Goal: Task Accomplishment & Management: Use online tool/utility

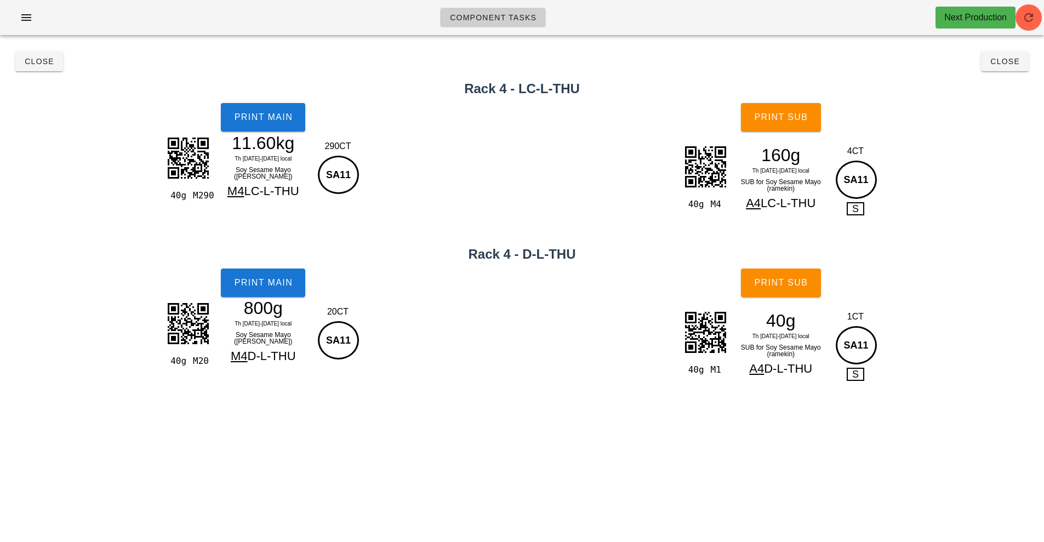
click at [509, 255] on h2 "Rack 4 - D-L-THU" at bounding box center [522, 254] width 1031 height 20
click at [35, 70] on button "Close" at bounding box center [39, 62] width 48 height 20
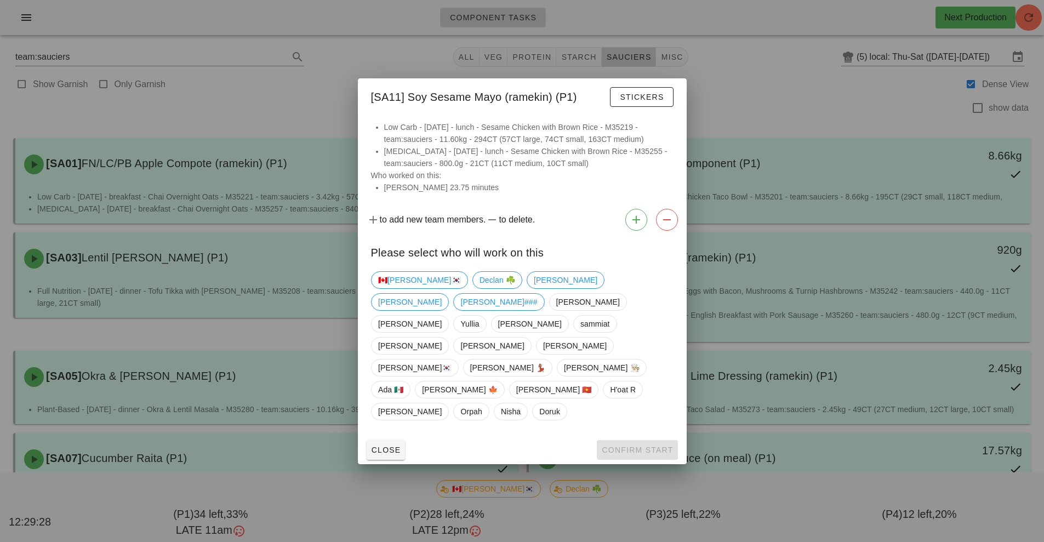
click at [62, 147] on div at bounding box center [522, 271] width 1044 height 542
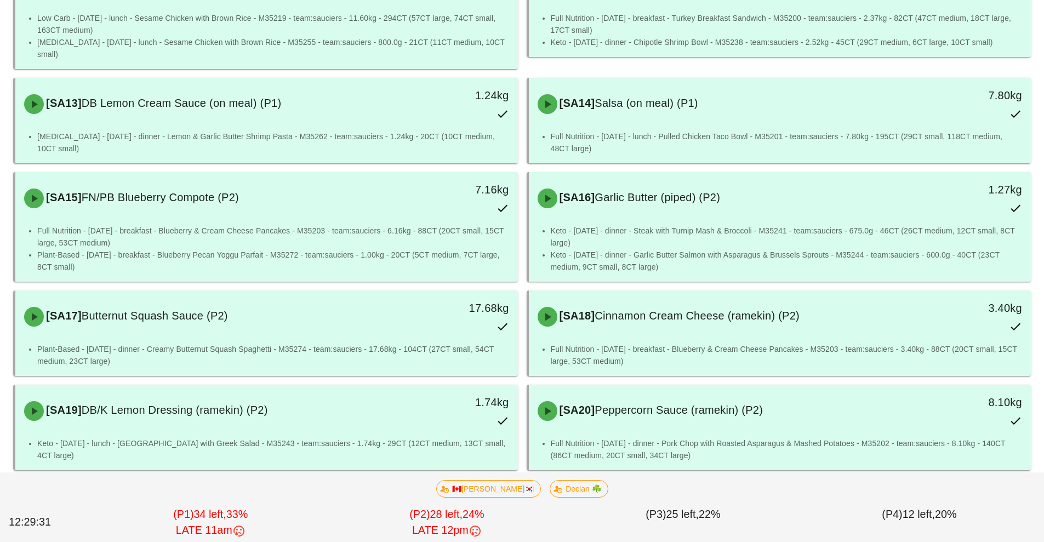
scroll to position [721, 0]
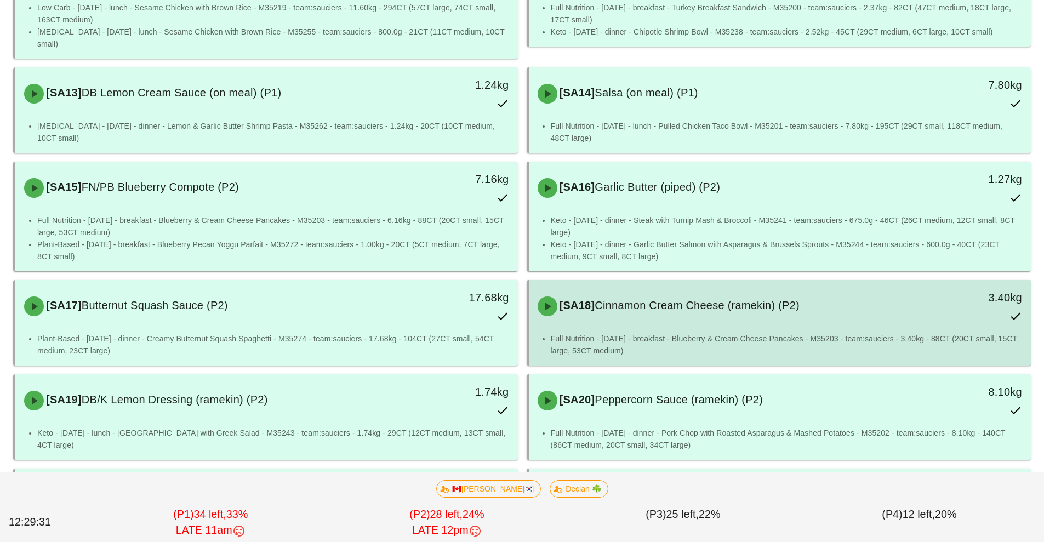
click at [664, 331] on div "[SA18] Cinnamon Cream Cheese (ramekin) (P2) 3.40kg" at bounding box center [780, 306] width 503 height 53
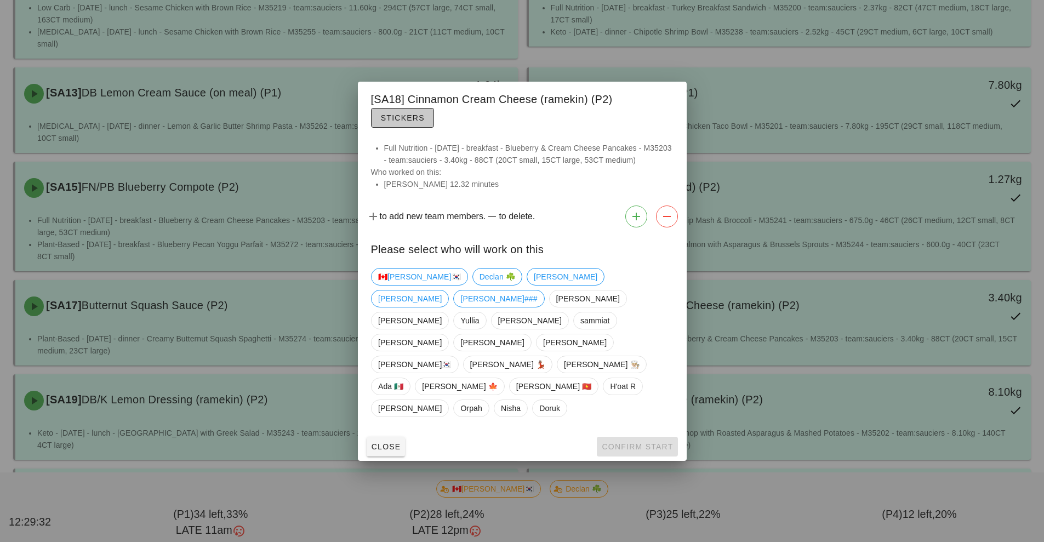
click at [414, 128] on button "Stickers" at bounding box center [402, 118] width 63 height 20
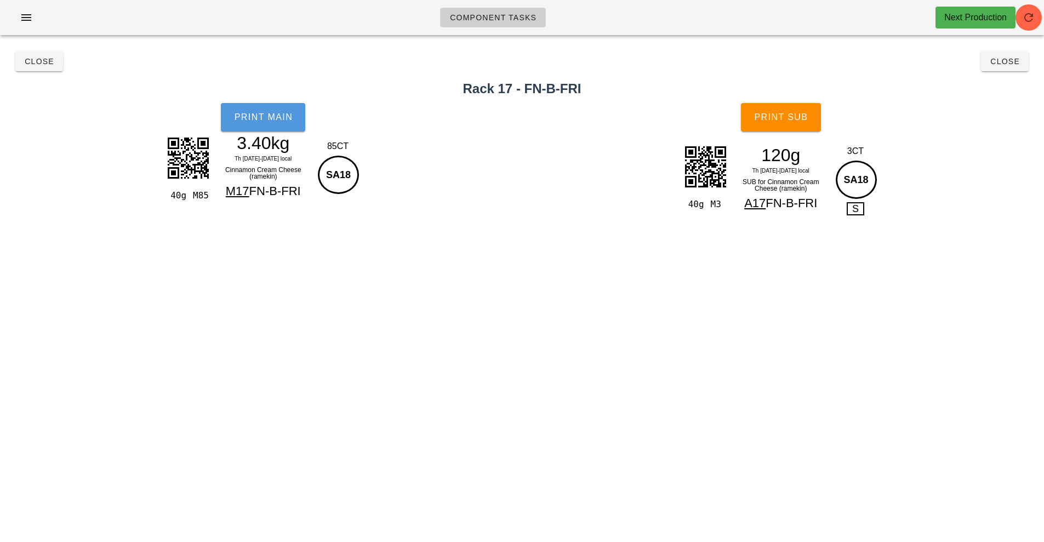
click at [269, 121] on span "Print Main" at bounding box center [262, 117] width 59 height 10
click at [800, 303] on div "Component Tasks Next Production team:sauciers All veg protein starch sauciers m…" at bounding box center [522, 271] width 1044 height 542
click at [833, 315] on div "Component Tasks Next Production team:sauciers All veg protein starch sauciers m…" at bounding box center [522, 271] width 1044 height 542
click at [808, 320] on div "Component Tasks Next Production team:sauciers All veg protein starch sauciers m…" at bounding box center [522, 271] width 1044 height 542
click at [797, 333] on div "Component Tasks Next Production team:sauciers All veg protein starch sauciers m…" at bounding box center [522, 271] width 1044 height 542
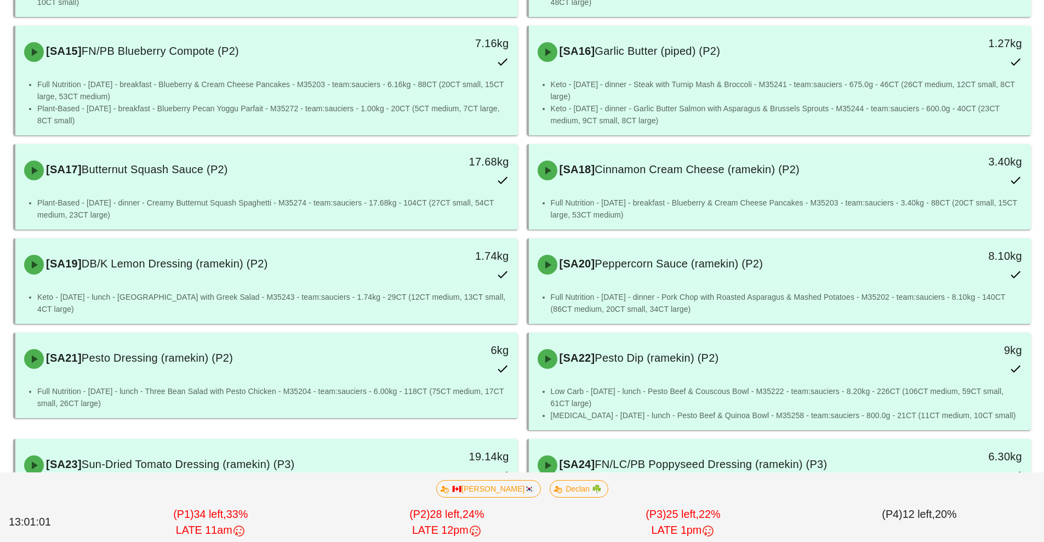
scroll to position [1050, 0]
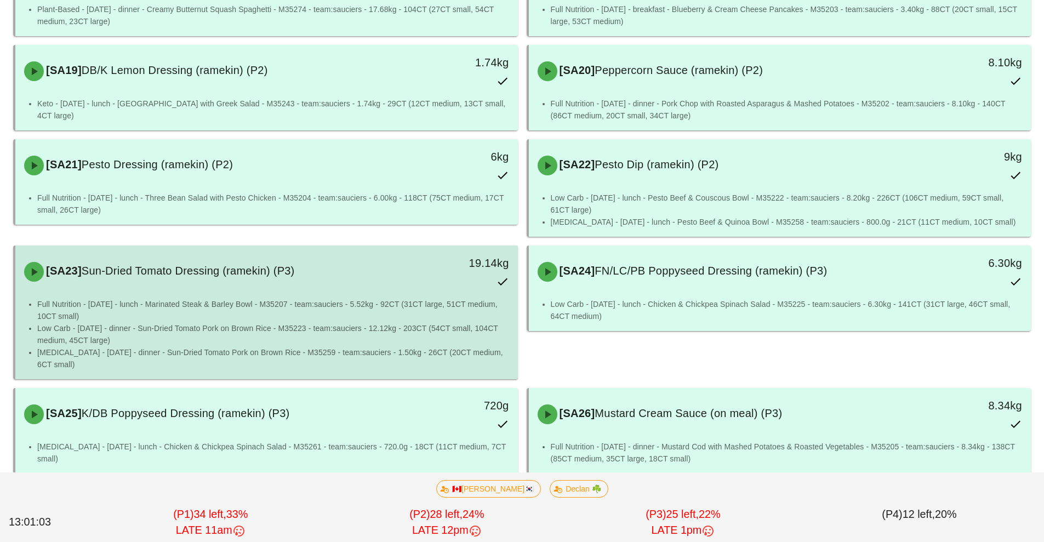
click at [360, 304] on li "Full Nutrition - Saturday - lunch - Marinated Steak & Barley Bowl - M35207 - te…" at bounding box center [273, 310] width 472 height 24
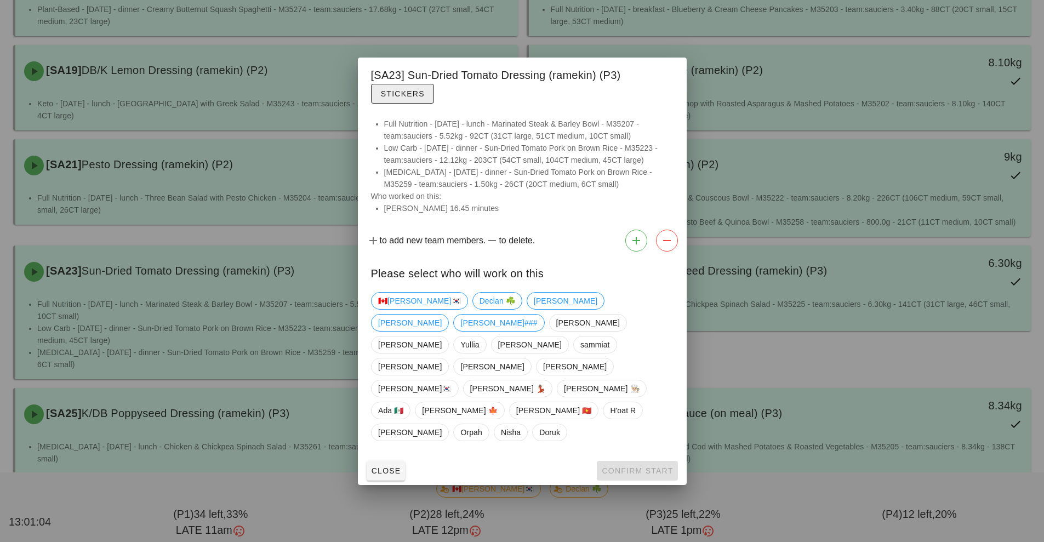
click at [407, 98] on span "Stickers" at bounding box center [402, 93] width 44 height 9
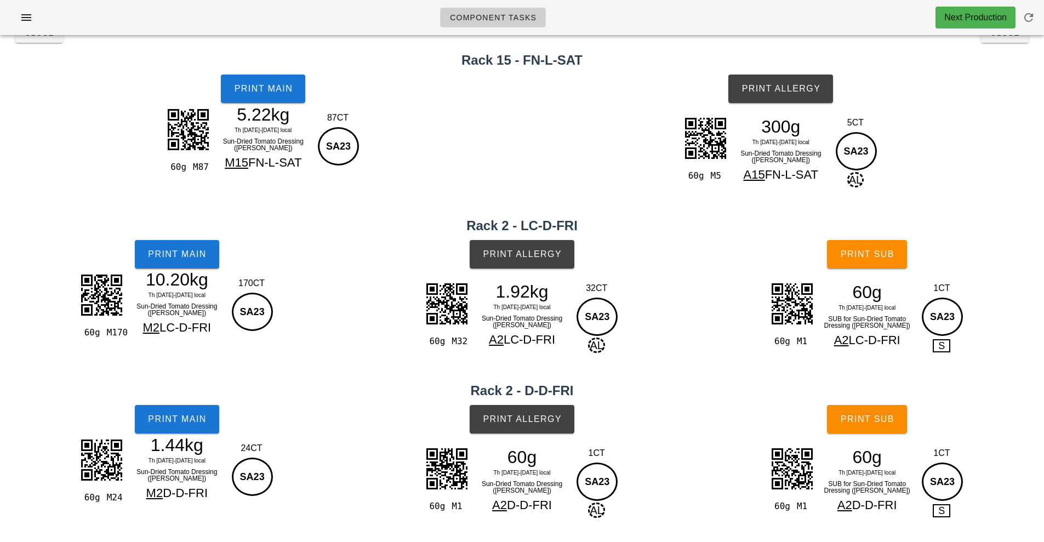
scroll to position [28, 0]
click at [866, 243] on button "Print Sub" at bounding box center [867, 254] width 80 height 28
click at [876, 248] on button "Print Sub" at bounding box center [867, 254] width 80 height 28
click at [116, 169] on div "60g M87 5.22kg Th 28-Sa 30 Aug local Sun-Dried Tomato Dressing (ramekin) M15 FN…" at bounding box center [263, 155] width 518 height 100
click at [43, 42] on button "Close" at bounding box center [39, 33] width 48 height 20
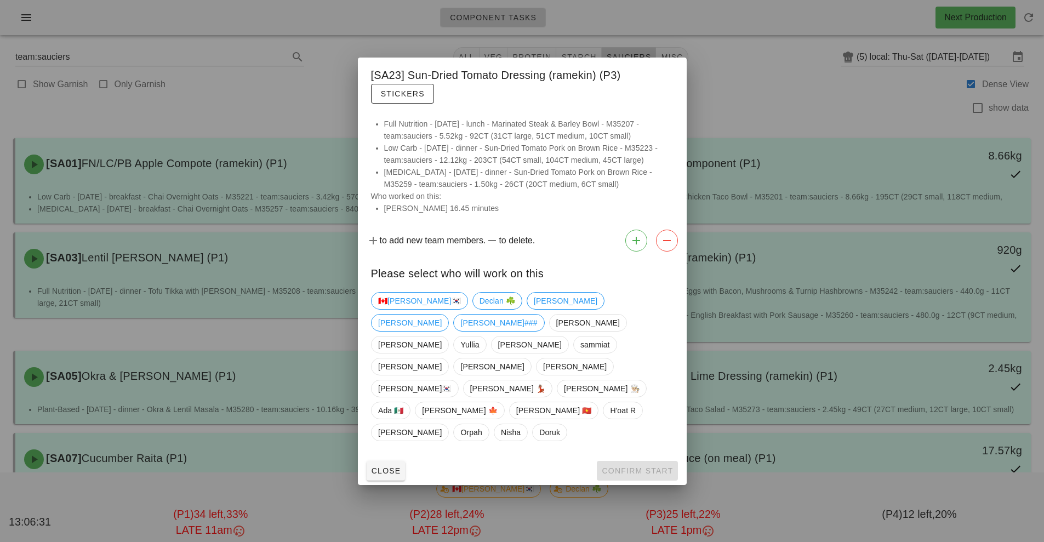
click at [150, 296] on div at bounding box center [522, 271] width 1044 height 542
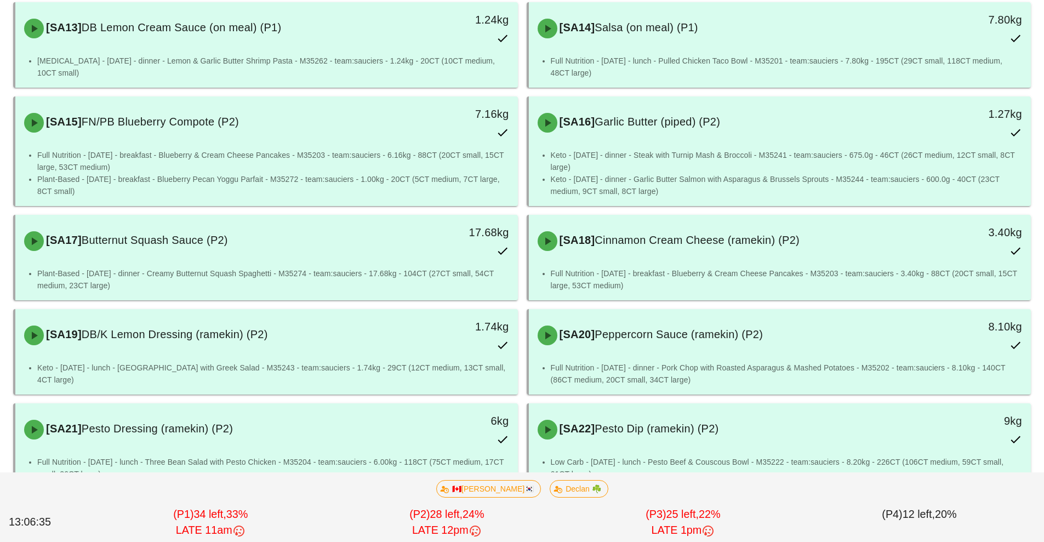
scroll to position [845, 0]
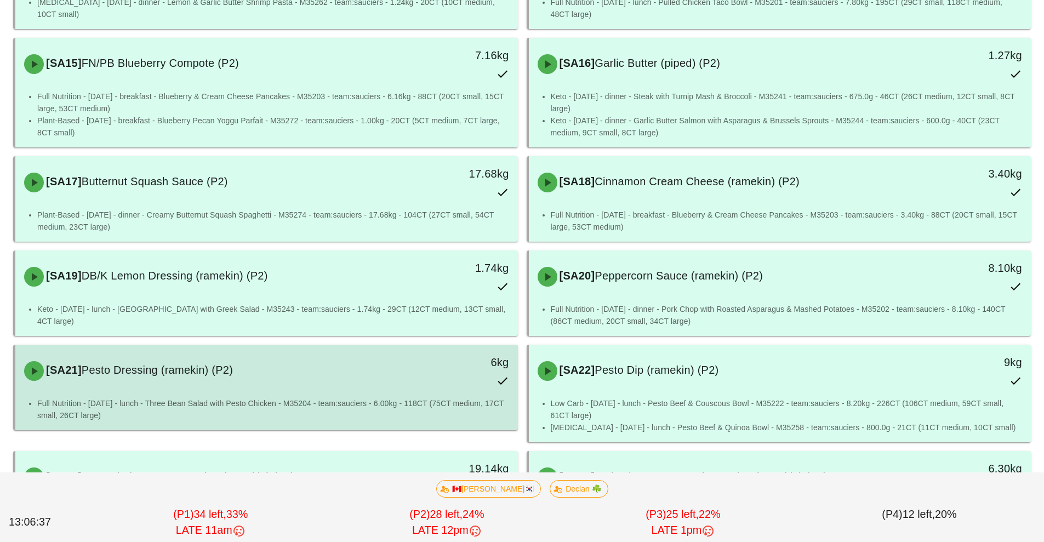
click at [440, 395] on div "[SA21] Pesto Dressing (ramekin) (P2) 6kg" at bounding box center [266, 371] width 503 height 53
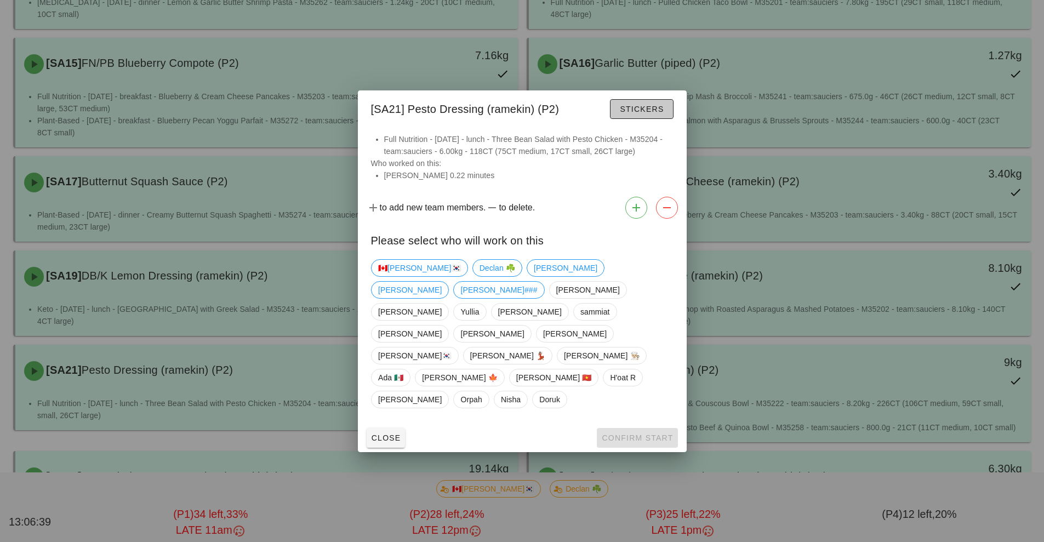
click at [643, 113] on span "Stickers" at bounding box center [641, 109] width 44 height 9
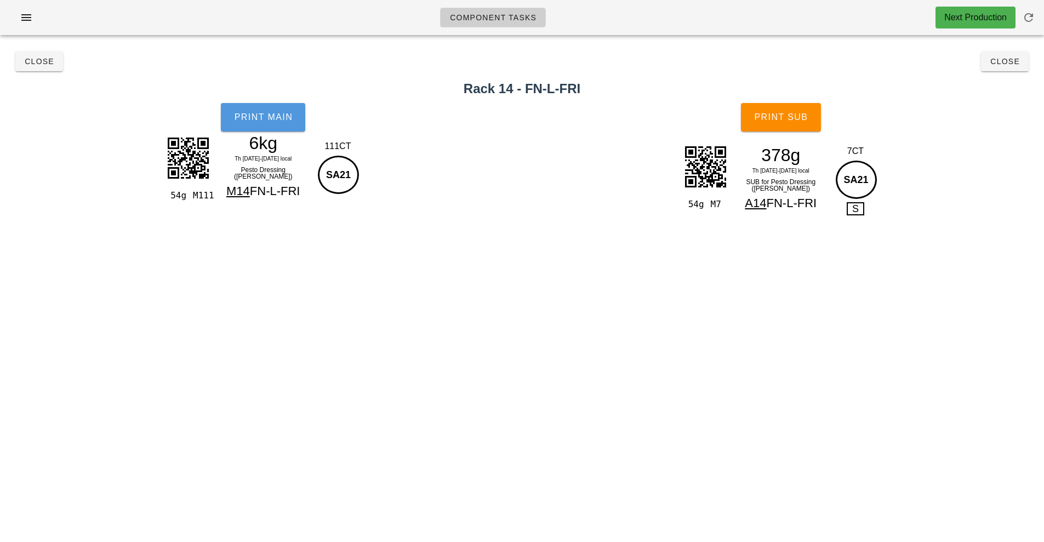
click at [281, 119] on span "Print Main" at bounding box center [262, 117] width 59 height 10
click at [601, 375] on div "Component Tasks Next Production team:sauciers All veg protein starch sauciers m…" at bounding box center [522, 271] width 1044 height 542
click at [608, 384] on div "Component Tasks Next Production team:sauciers All veg protein starch sauciers m…" at bounding box center [522, 271] width 1044 height 542
click at [33, 67] on button "Close" at bounding box center [39, 62] width 48 height 20
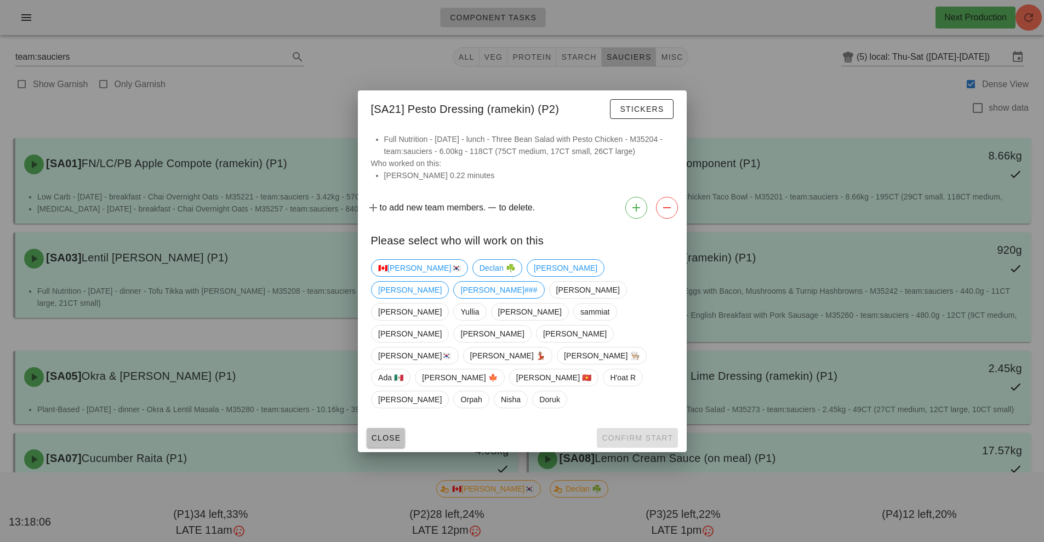
click at [379, 434] on span "Close" at bounding box center [386, 438] width 30 height 9
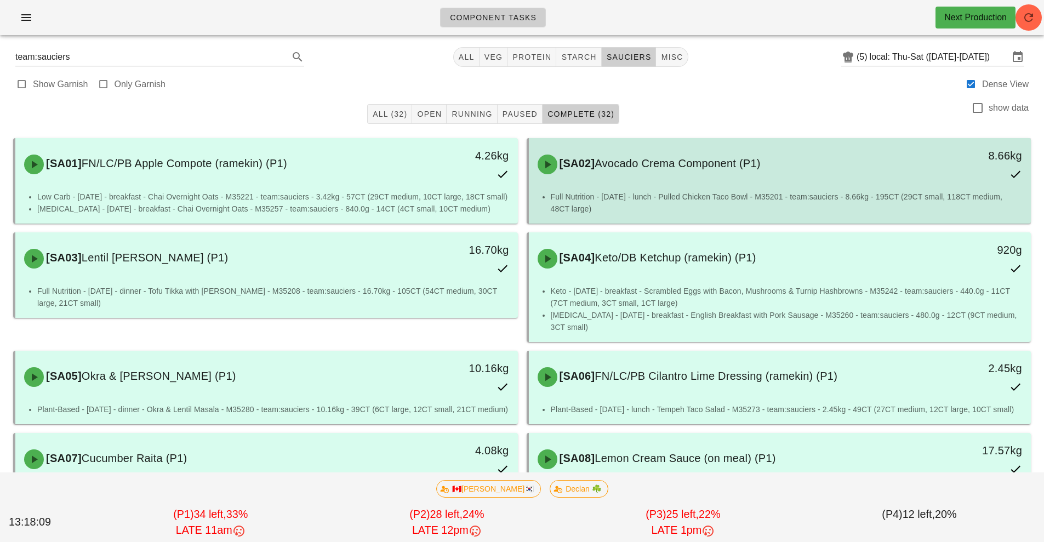
click at [625, 203] on li "Full Nutrition - Thursday - lunch - Pulled Chicken Taco Bowl - M35201 - team:sa…" at bounding box center [787, 203] width 472 height 24
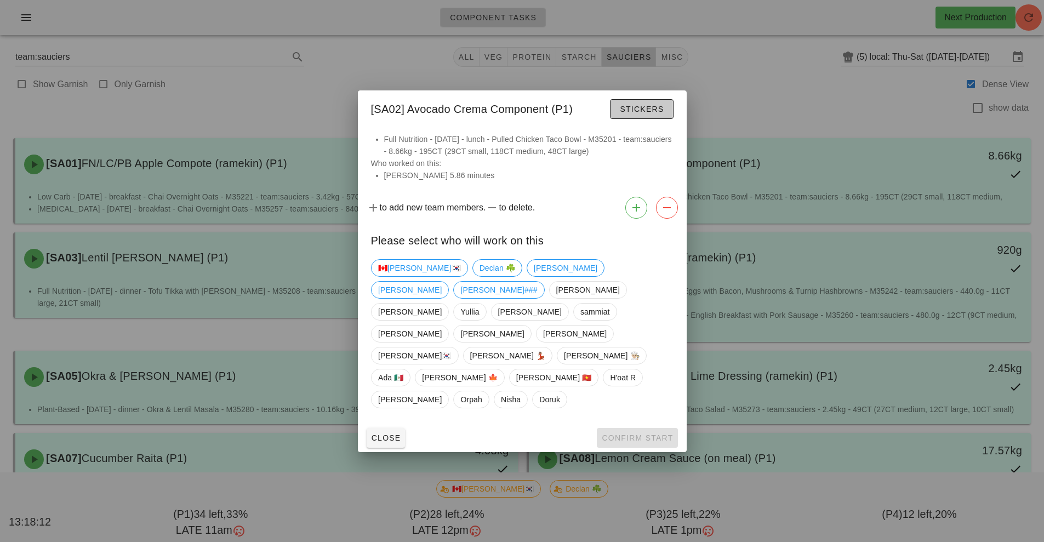
click at [639, 113] on span "Stickers" at bounding box center [641, 109] width 44 height 9
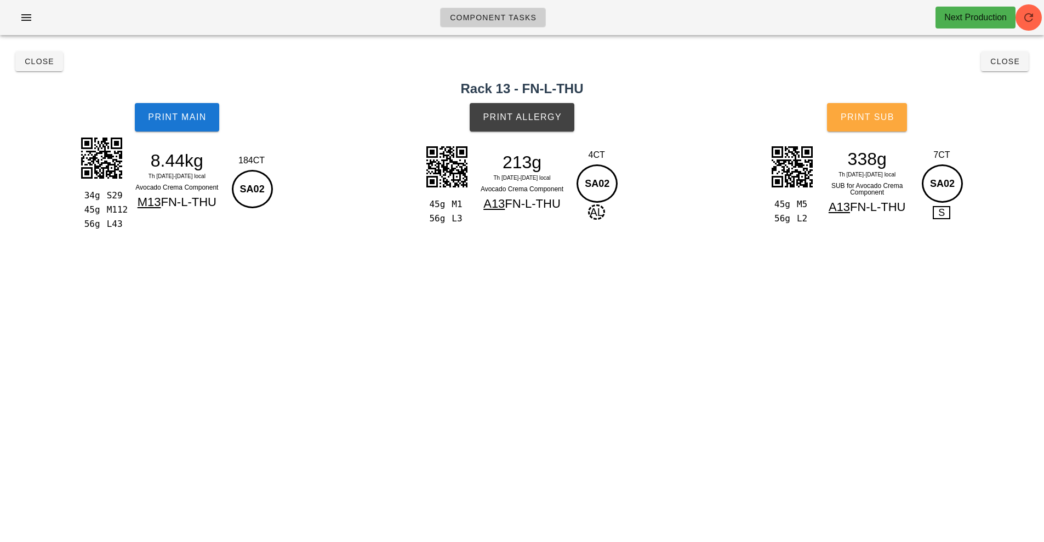
click at [868, 114] on span "Print Sub" at bounding box center [867, 117] width 54 height 10
click at [20, 23] on icon "button" at bounding box center [26, 17] width 13 height 13
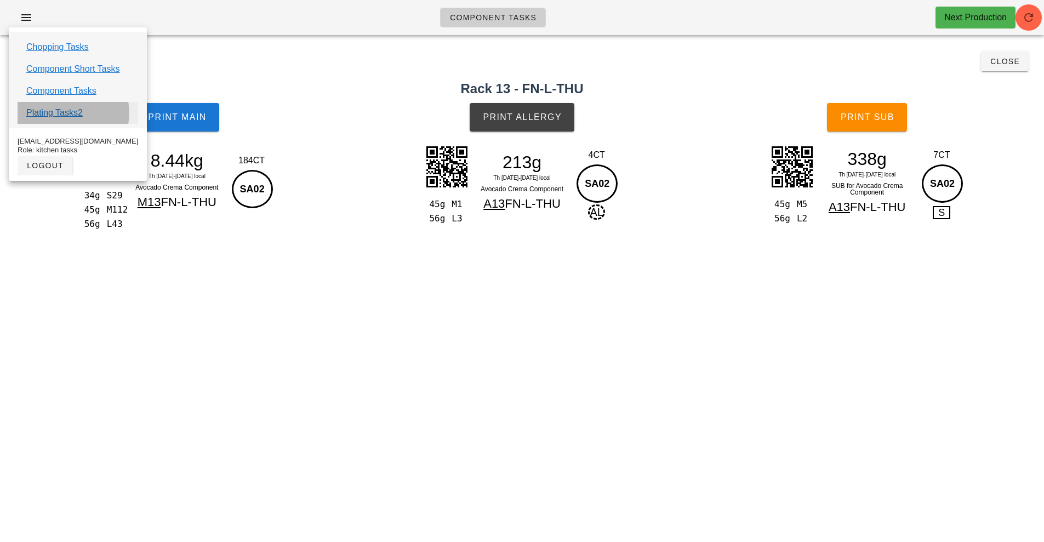
click at [72, 110] on link "Plating Tasks2" at bounding box center [54, 112] width 56 height 13
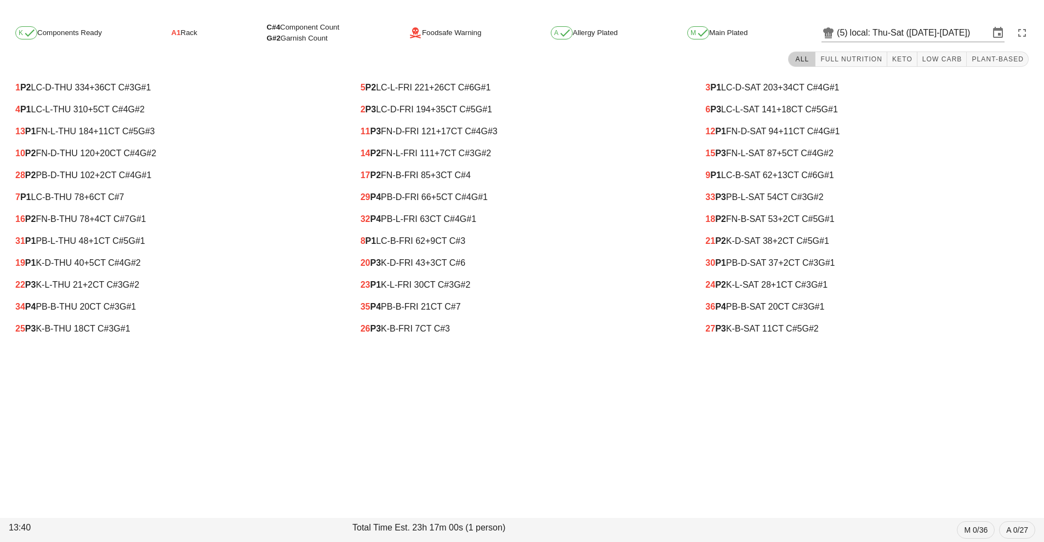
click at [400, 367] on div "K Components Ready A1 Rack C#4 Component Count G#2 Garnish Count Foodsafe Warni…" at bounding box center [522, 277] width 1044 height 529
click at [390, 351] on div "K Components Ready A1 Rack C#4 Component Count G#2 Garnish Count Foodsafe Warni…" at bounding box center [522, 277] width 1044 height 529
click at [909, 25] on input "local: Thu-Sat ([DATE]-[DATE])" at bounding box center [919, 33] width 139 height 18
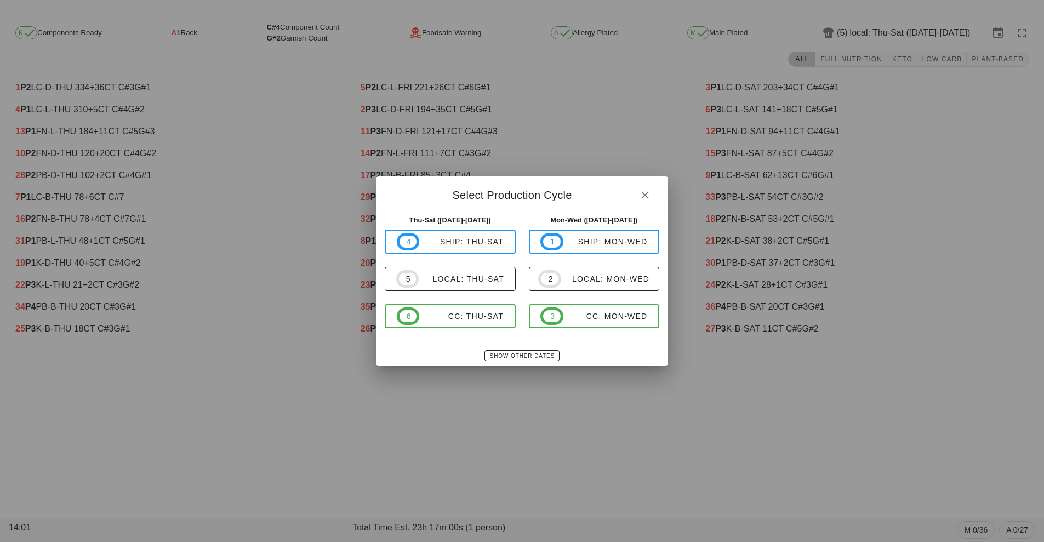
click at [1003, 219] on div at bounding box center [522, 271] width 1044 height 542
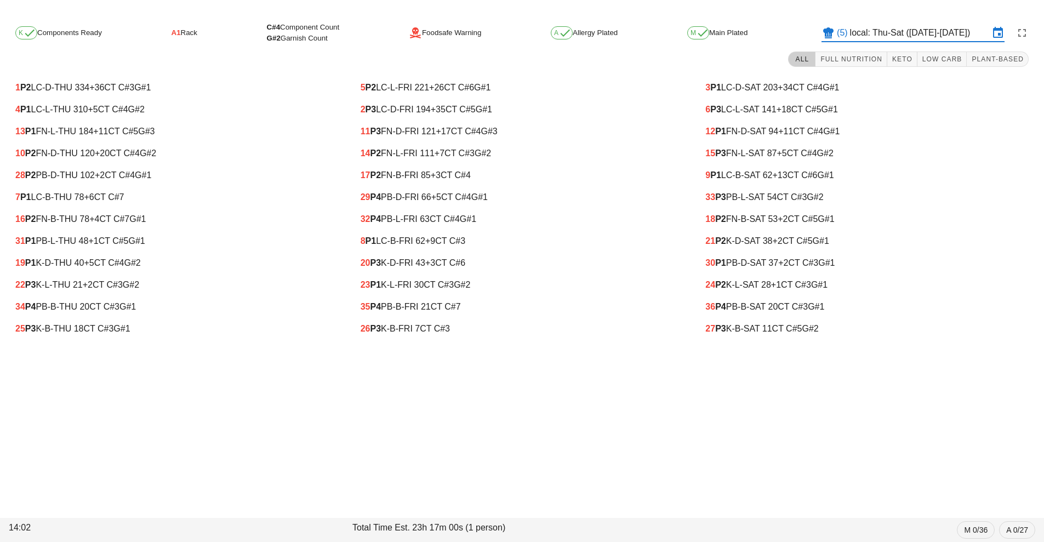
click at [202, 219] on div "16 P2 FN-B-THU 78 +4 CT C#7 G#1" at bounding box center [176, 219] width 323 height 10
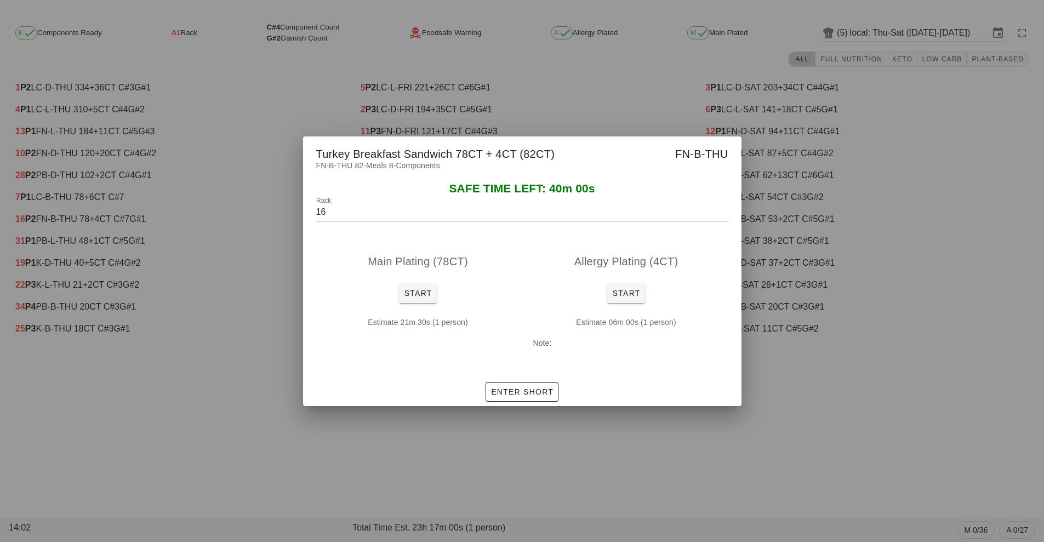
click at [208, 451] on div at bounding box center [522, 271] width 1044 height 542
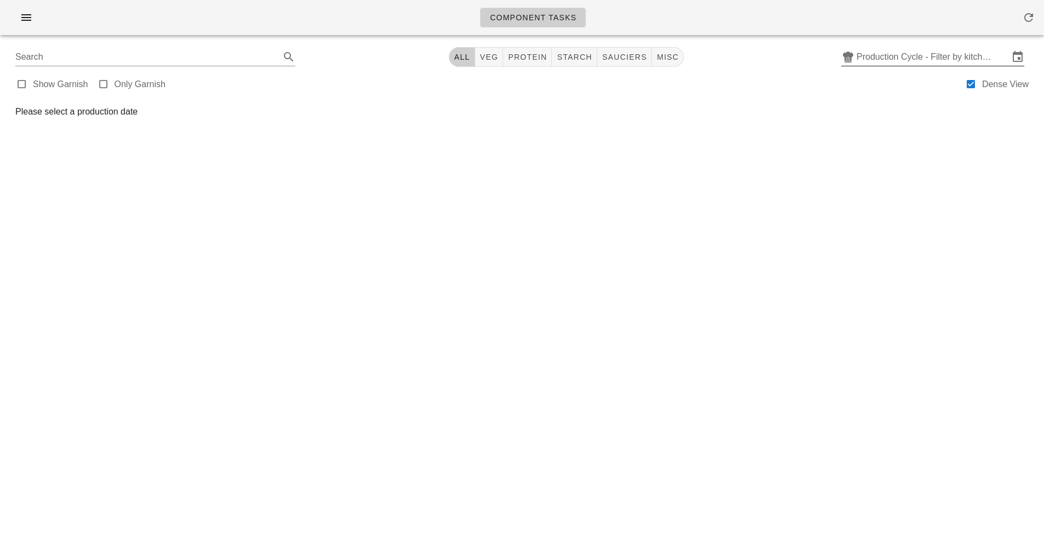
click at [942, 51] on input "Production Cycle - Filter by kitchen production schedules" at bounding box center [933, 57] width 152 height 18
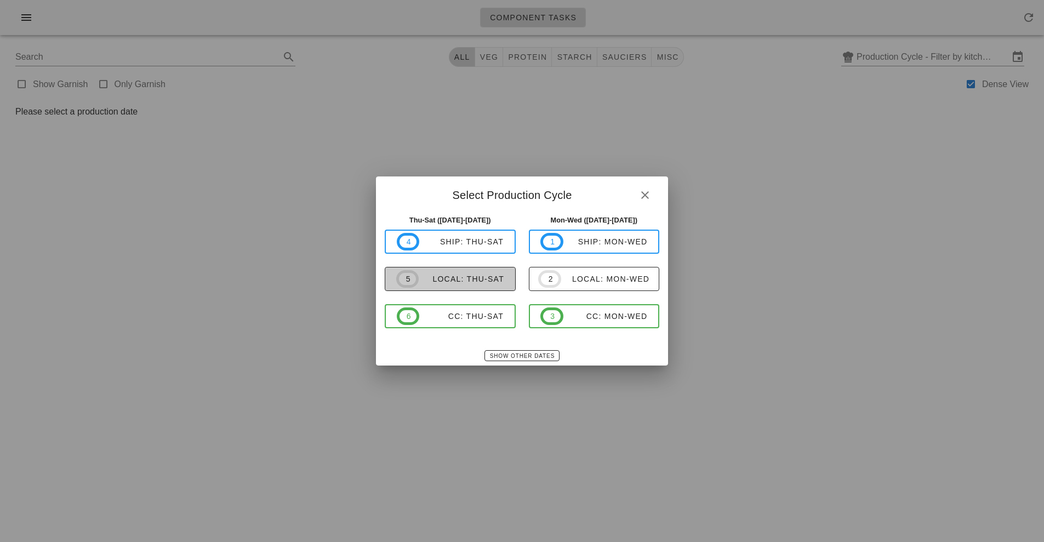
click at [482, 287] on span "5 local: Thu-Sat" at bounding box center [450, 279] width 108 height 18
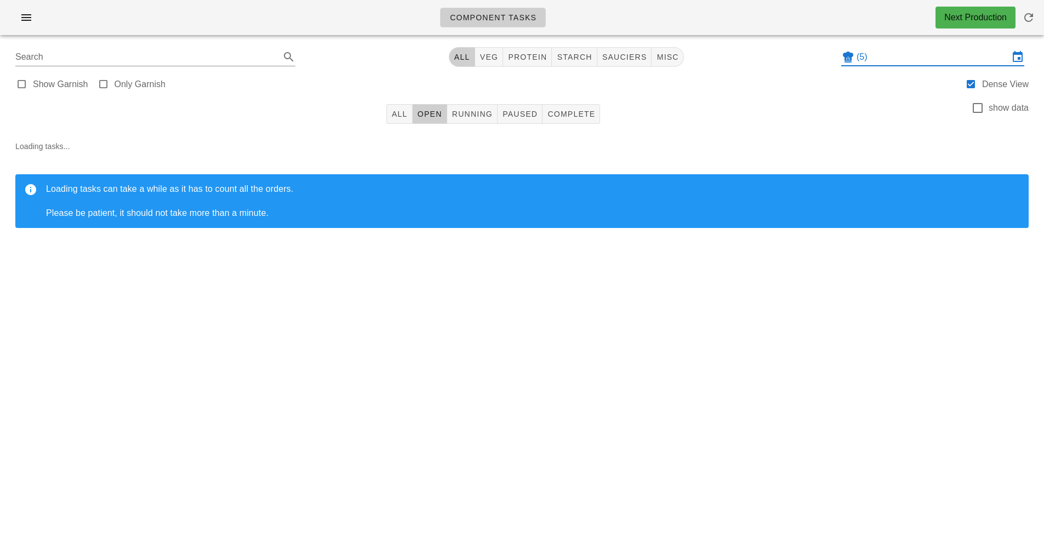
type input "local: Thu-Sat ([DATE]-[DATE])"
click at [626, 57] on span "sauciers" at bounding box center [624, 57] width 45 height 9
type input "team:sauciers"
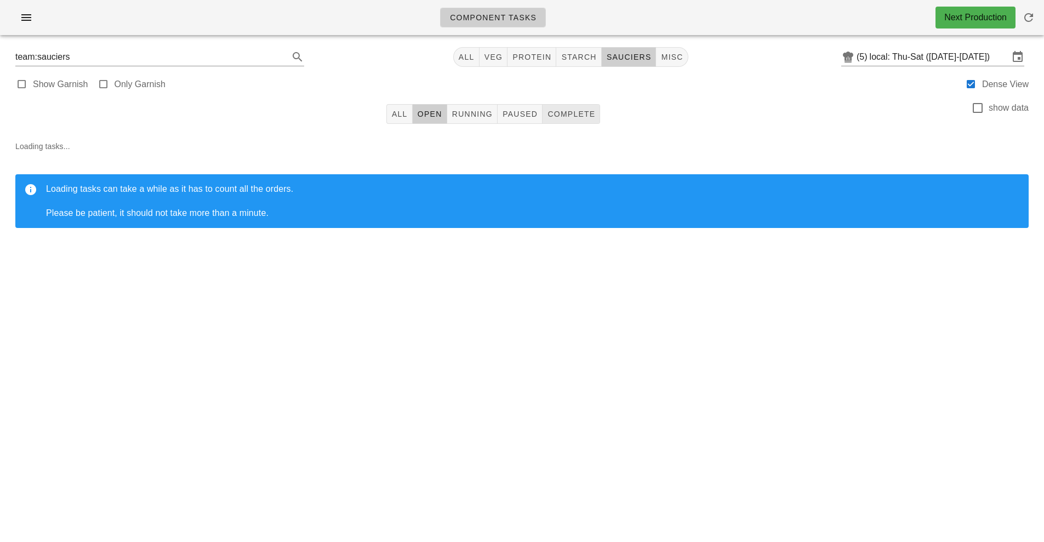
click at [574, 108] on button "Complete" at bounding box center [572, 114] width 58 height 20
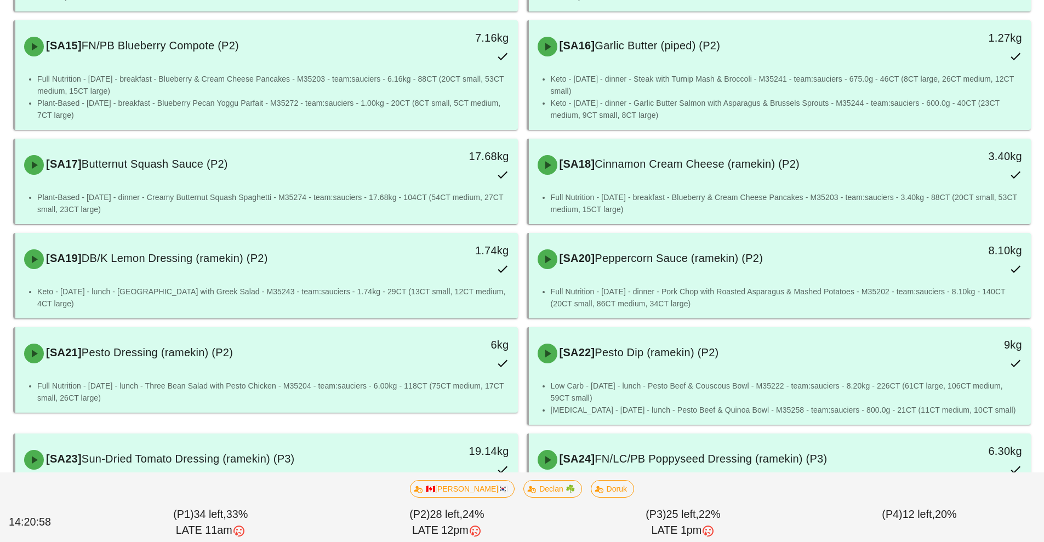
scroll to position [864, 0]
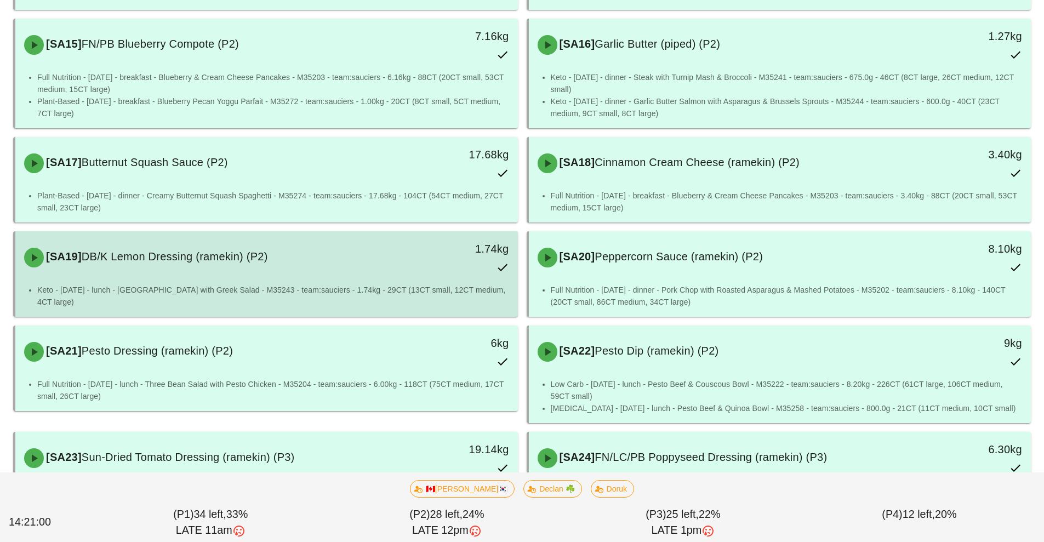
click at [372, 255] on div "[SA19] DB/K Lemon Dressing (ramekin) (P2)" at bounding box center [204, 257] width 373 height 33
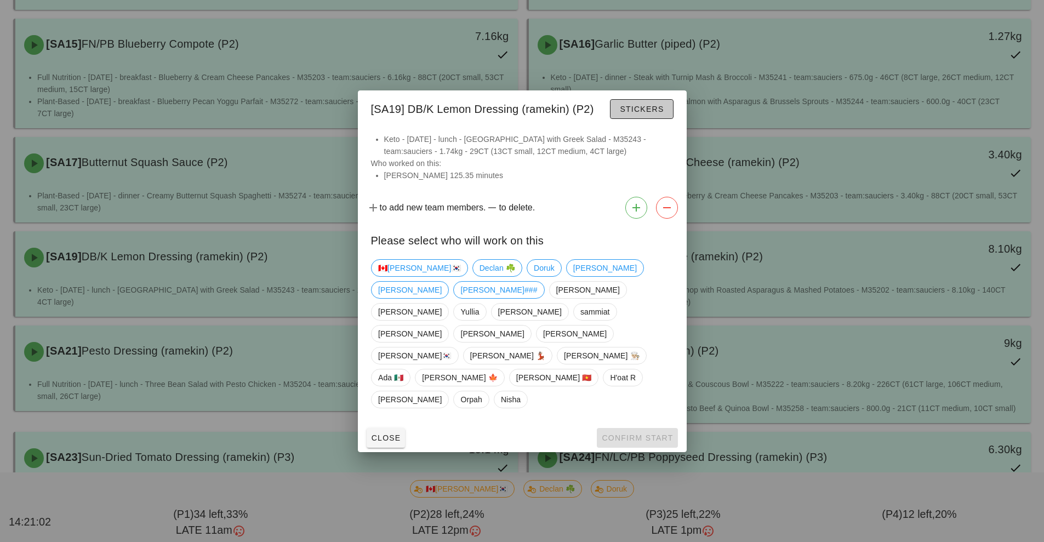
click at [636, 119] on button "Stickers" at bounding box center [641, 109] width 63 height 20
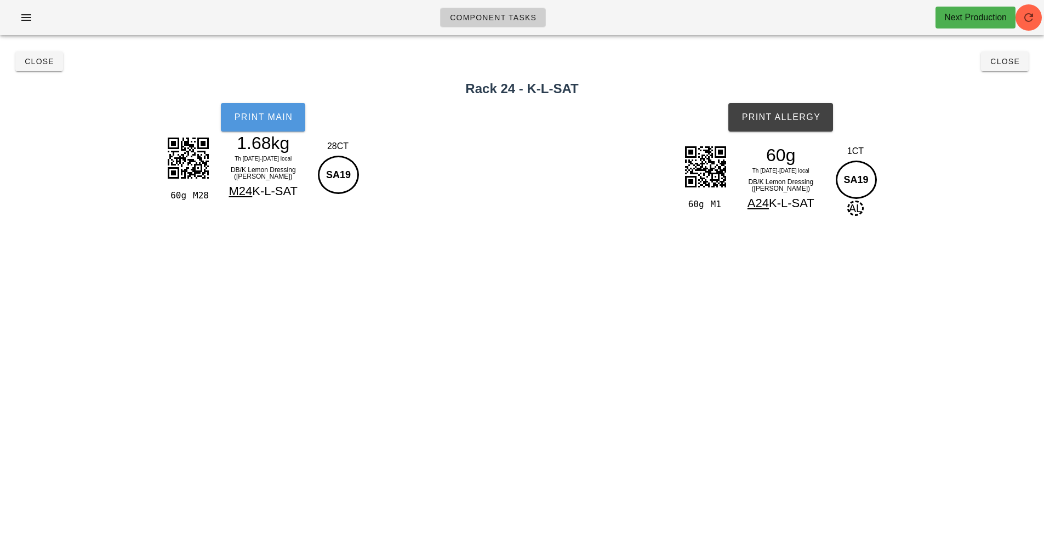
click at [251, 113] on span "Print Main" at bounding box center [262, 117] width 59 height 10
